Goal: Obtain resource: Download file/media

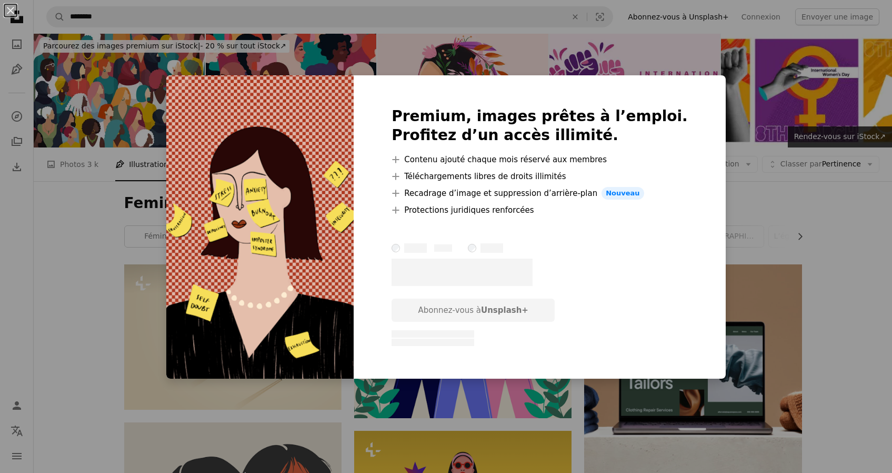
scroll to position [1432, 0]
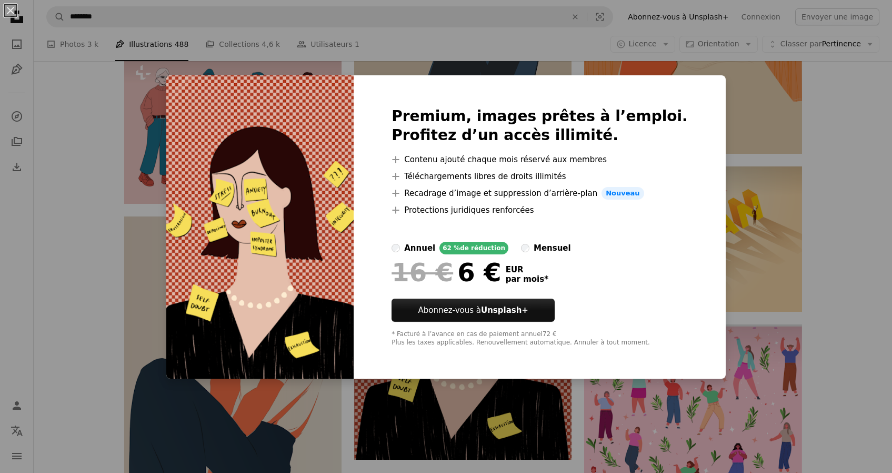
click at [740, 132] on div "An X shape Premium, images prêtes à l’emploi. Profitez d’un accès illimité. A p…" at bounding box center [446, 236] width 892 height 473
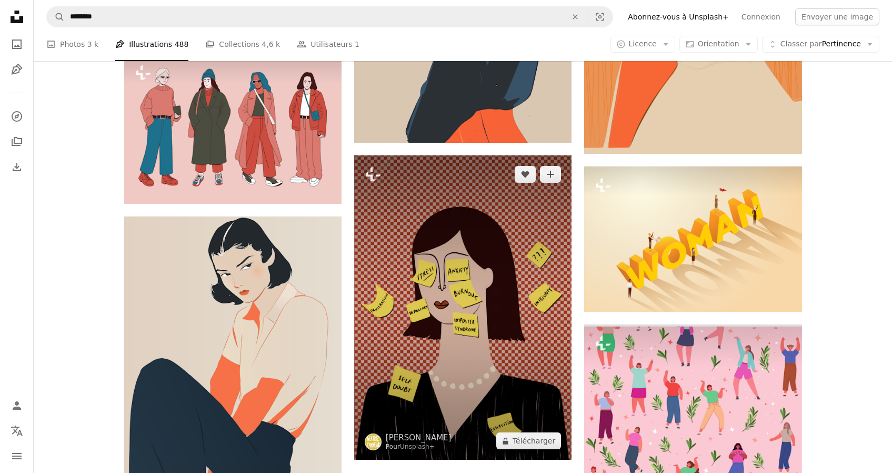
click at [460, 306] on img at bounding box center [462, 307] width 217 height 305
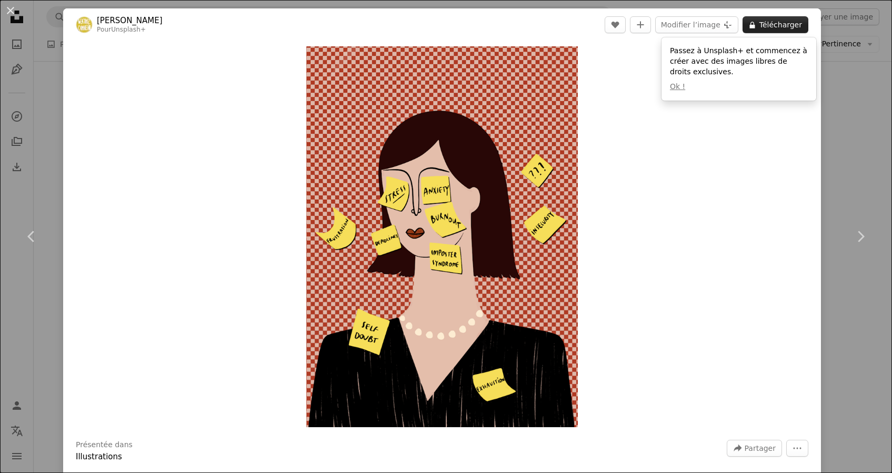
click at [805, 30] on button "A lock Télécharger" at bounding box center [776, 24] width 66 height 17
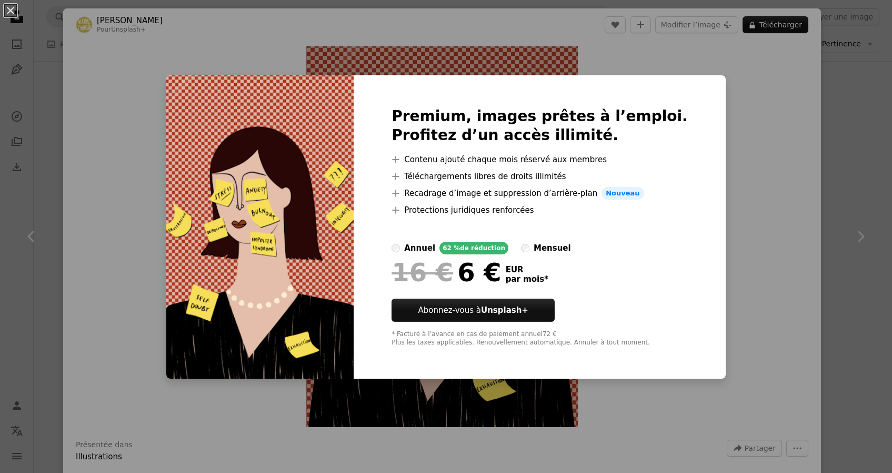
click at [741, 195] on div "An X shape Premium, images prêtes à l’emploi. Profitez d’un accès illimité. A p…" at bounding box center [446, 236] width 892 height 473
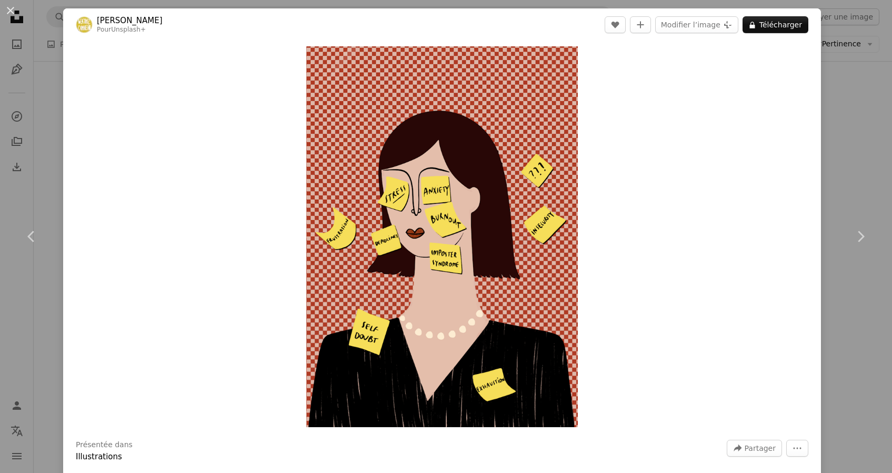
click at [863, 108] on div "An X shape Chevron left Chevron right [PERSON_NAME] Pour Unsplash+ A heart A pl…" at bounding box center [446, 236] width 892 height 473
